Goal: Find specific page/section: Find specific page/section

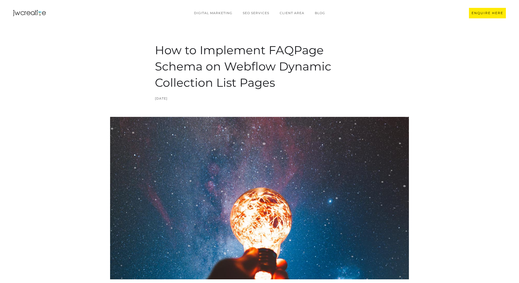
click at [38, 12] on img "home" at bounding box center [29, 13] width 33 height 6
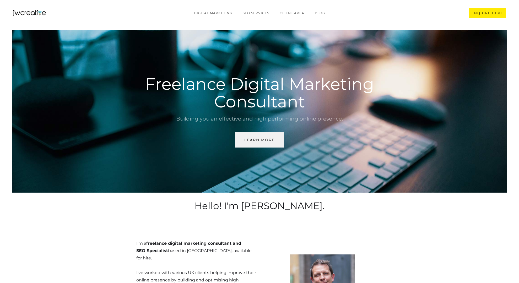
click at [259, 142] on div "Learn More" at bounding box center [259, 140] width 30 height 7
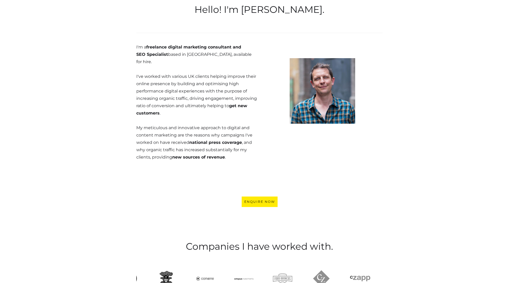
scroll to position [197, 0]
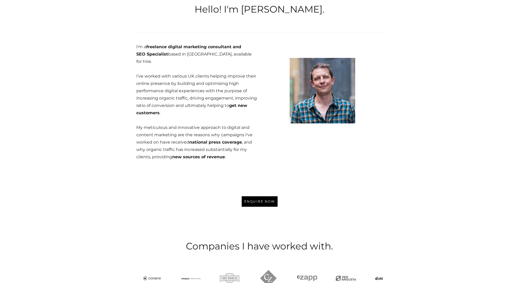
click at [261, 196] on link "ENQUIRE Now" at bounding box center [260, 201] width 36 height 10
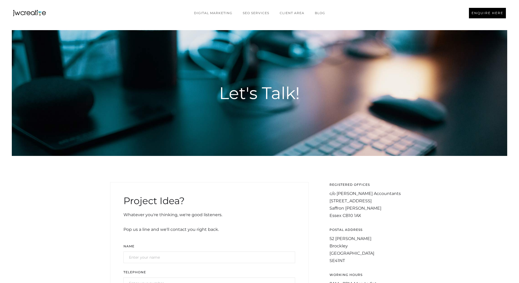
click at [489, 13] on div "ENQUIRE HERE" at bounding box center [488, 12] width 32 height 5
